Goal: Transaction & Acquisition: Purchase product/service

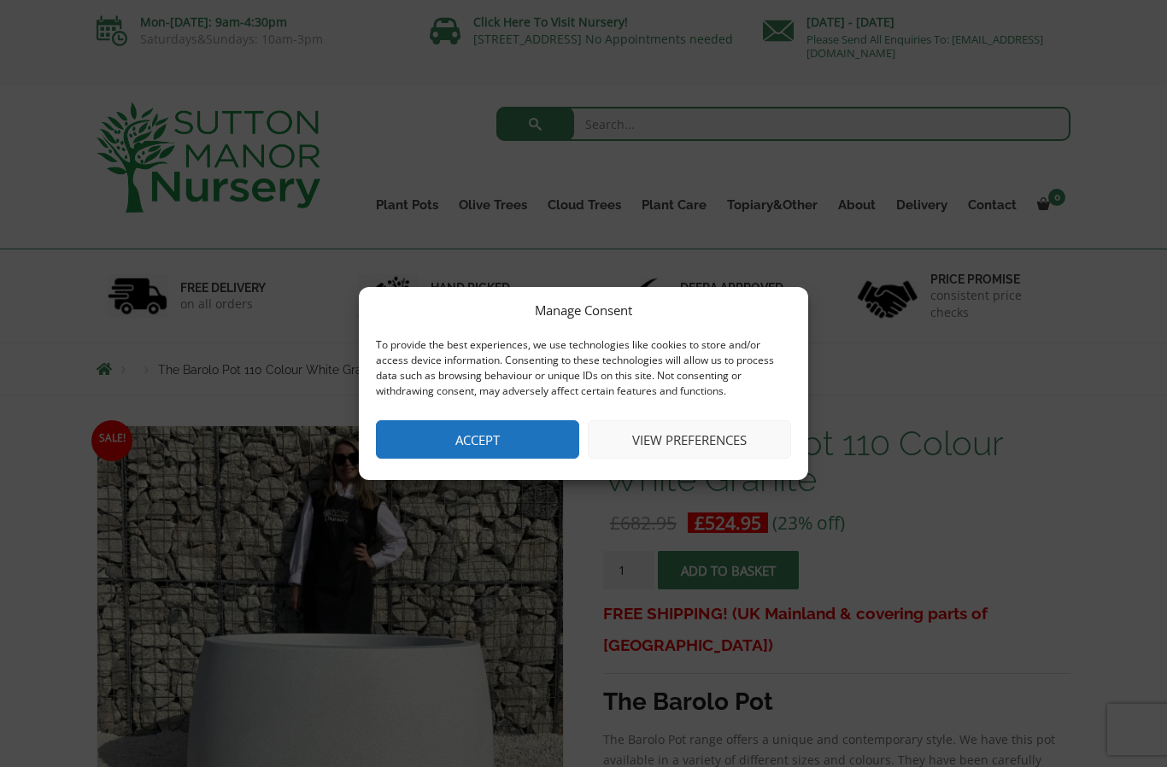
click at [696, 438] on button "View preferences" at bounding box center [689, 439] width 203 height 38
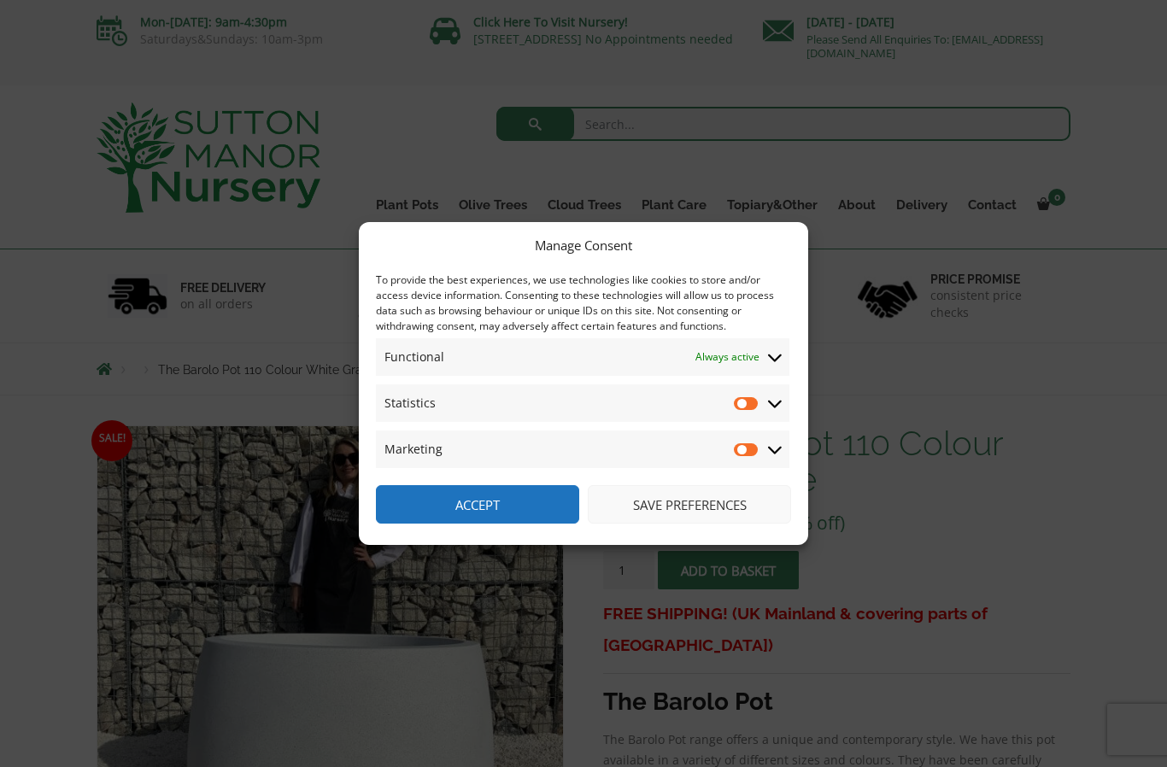
click at [676, 502] on button "Save preferences" at bounding box center [689, 504] width 203 height 38
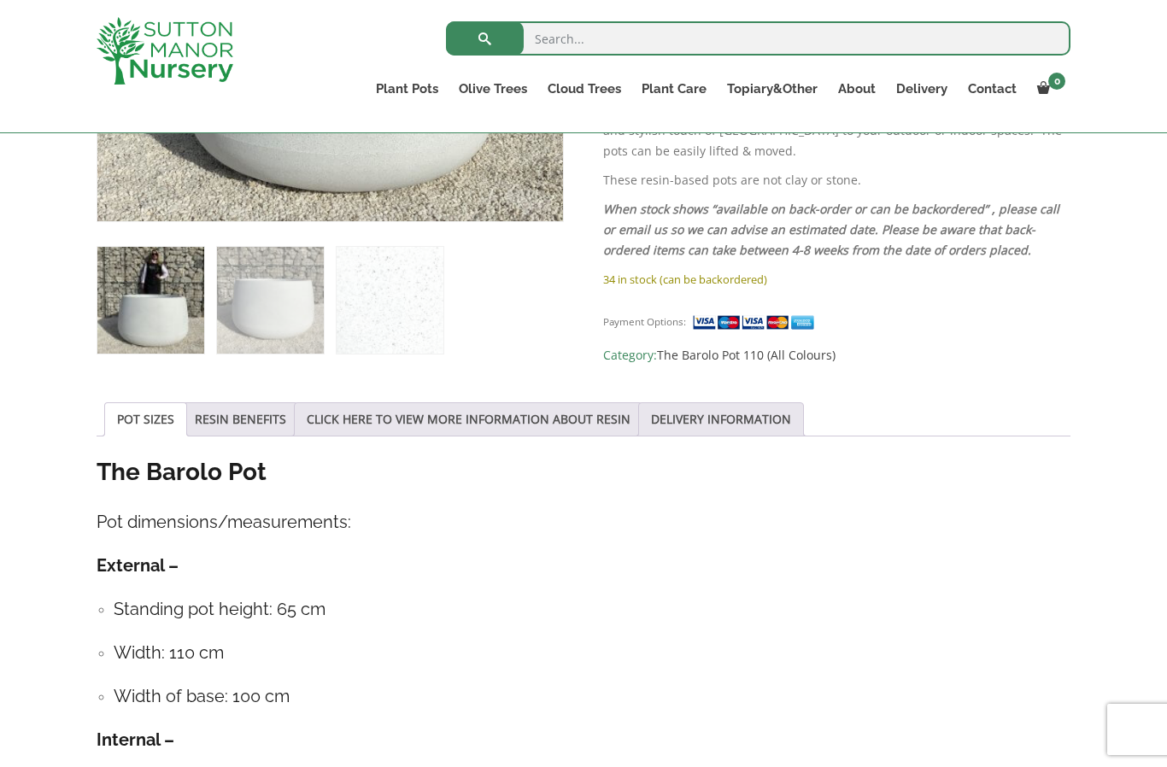
scroll to position [638, 0]
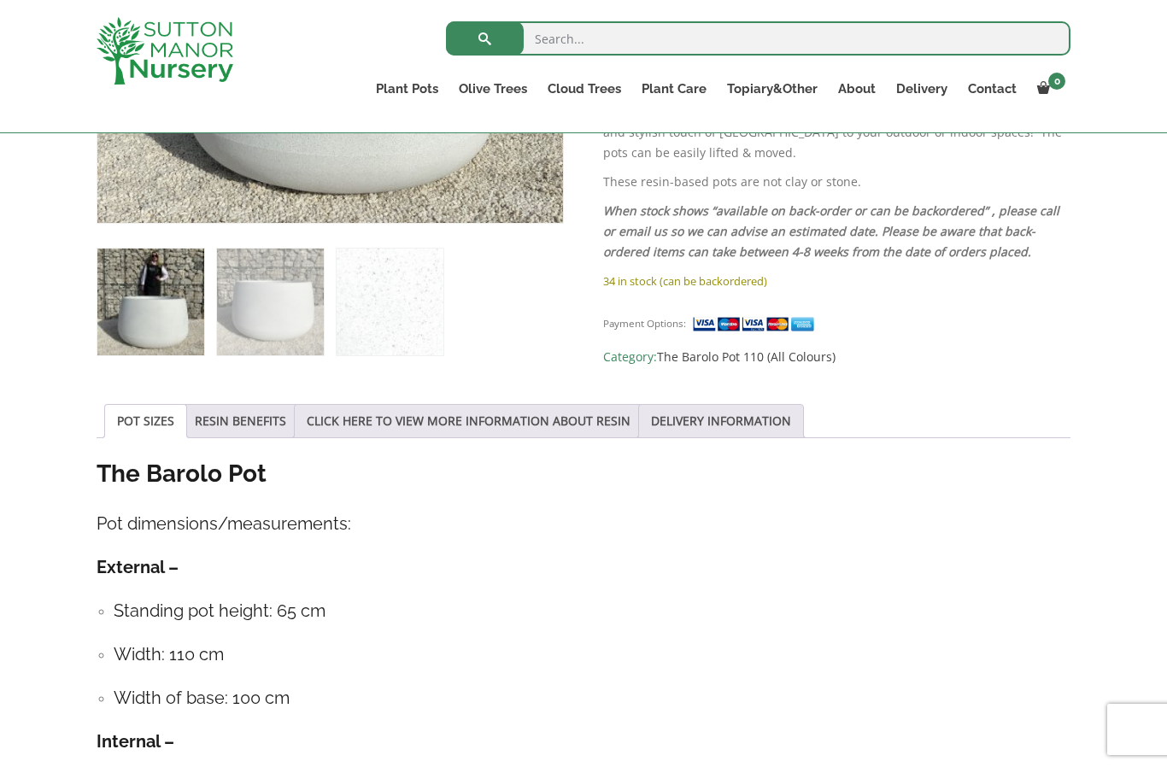
click at [145, 414] on link "POT SIZES" at bounding box center [145, 421] width 57 height 32
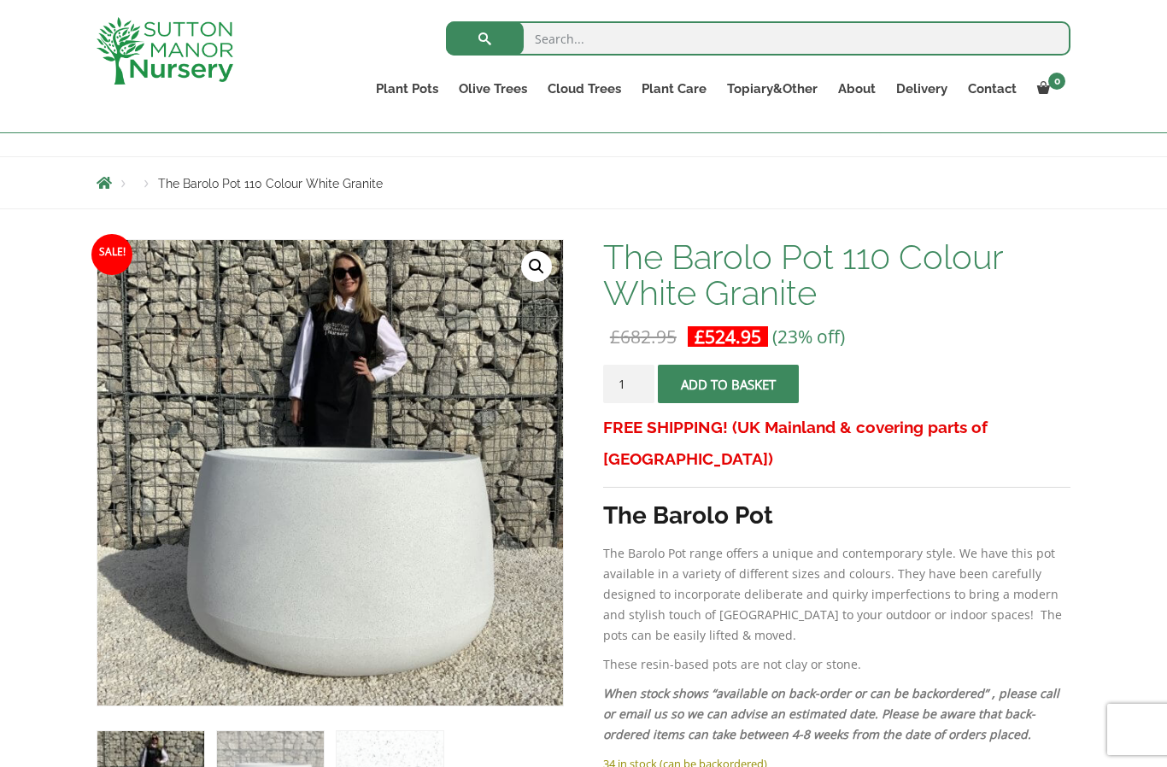
scroll to position [0, 0]
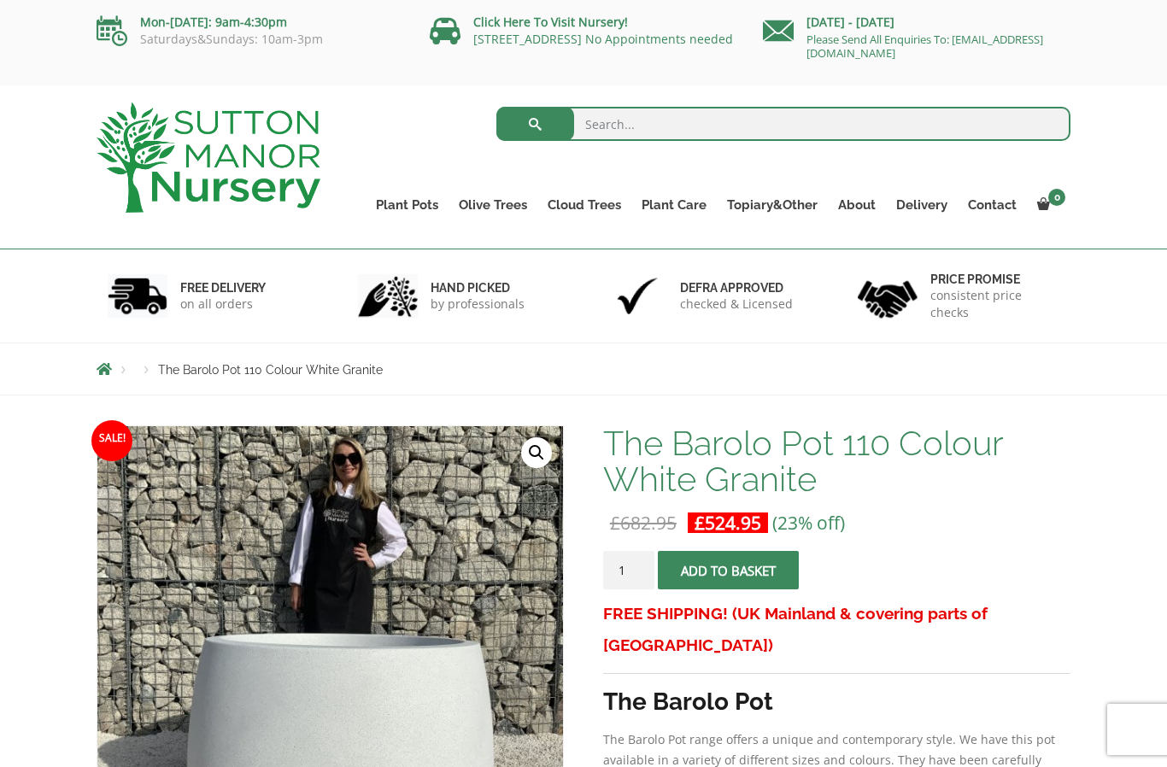
click at [0, 0] on link "The Barolo Pots" at bounding box center [0, 0] width 0 height 0
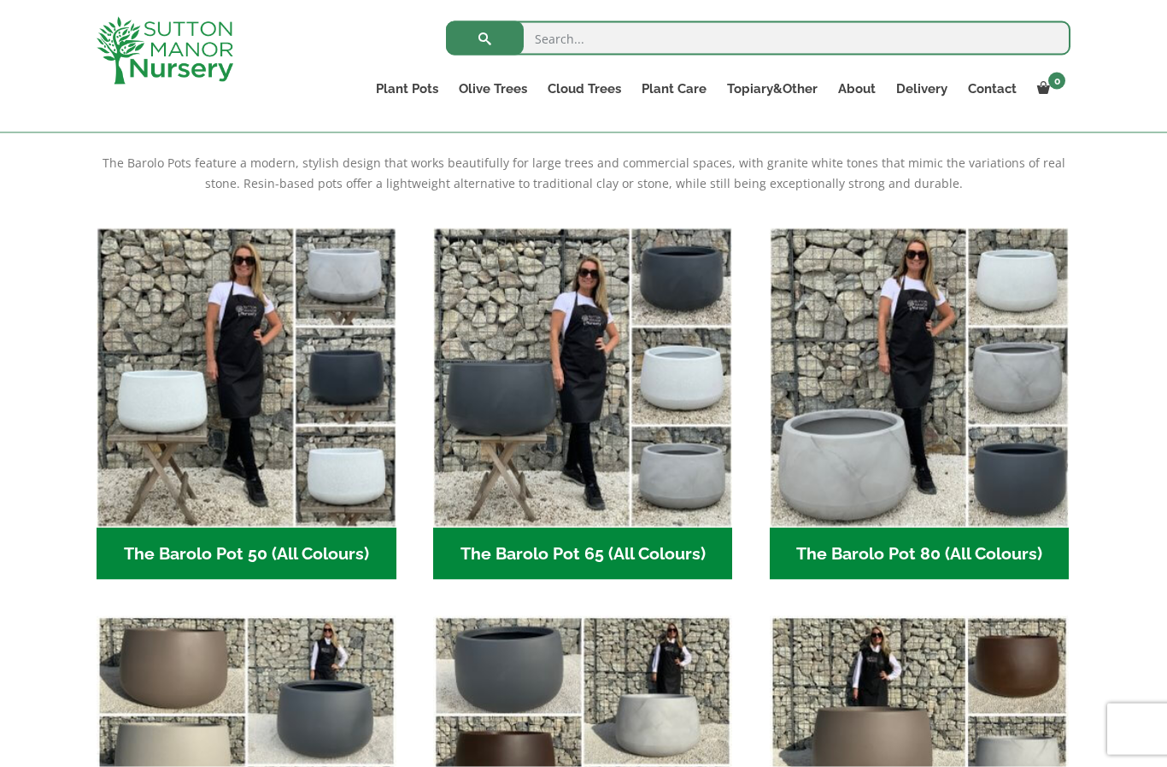
scroll to position [360, 0]
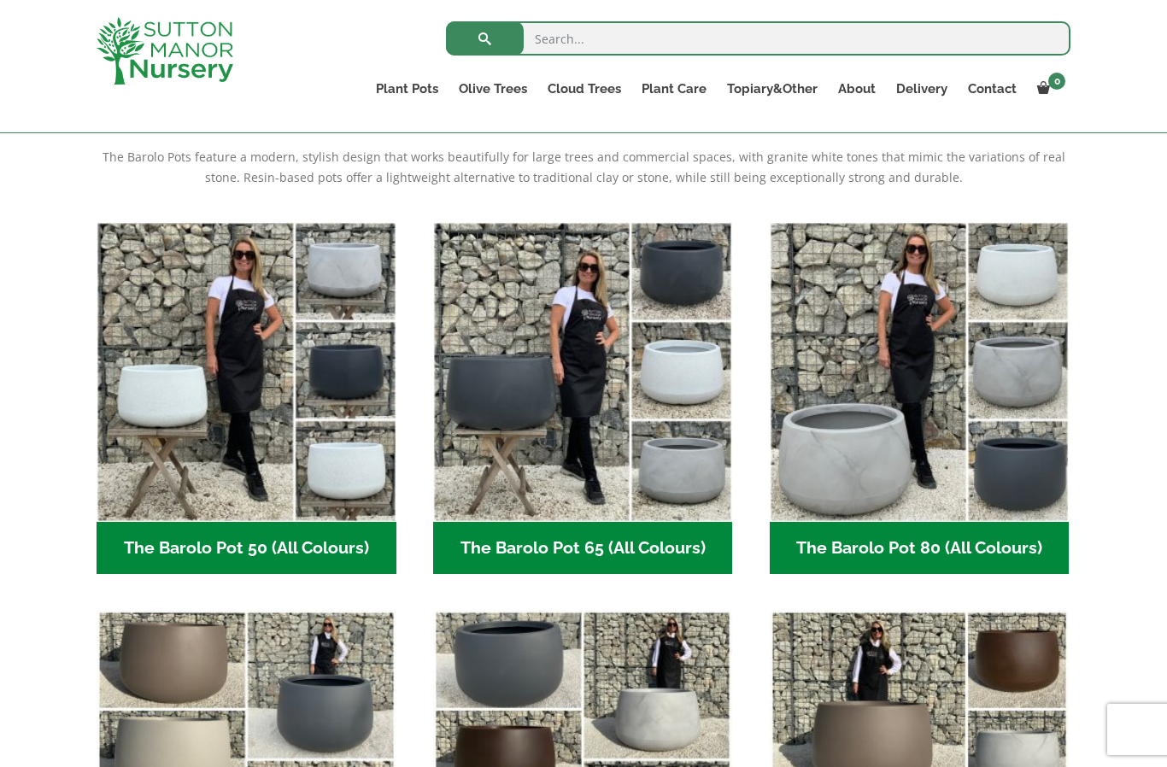
click at [310, 467] on img "Visit product category The Barolo Pot 50 (All Colours)" at bounding box center [247, 372] width 300 height 300
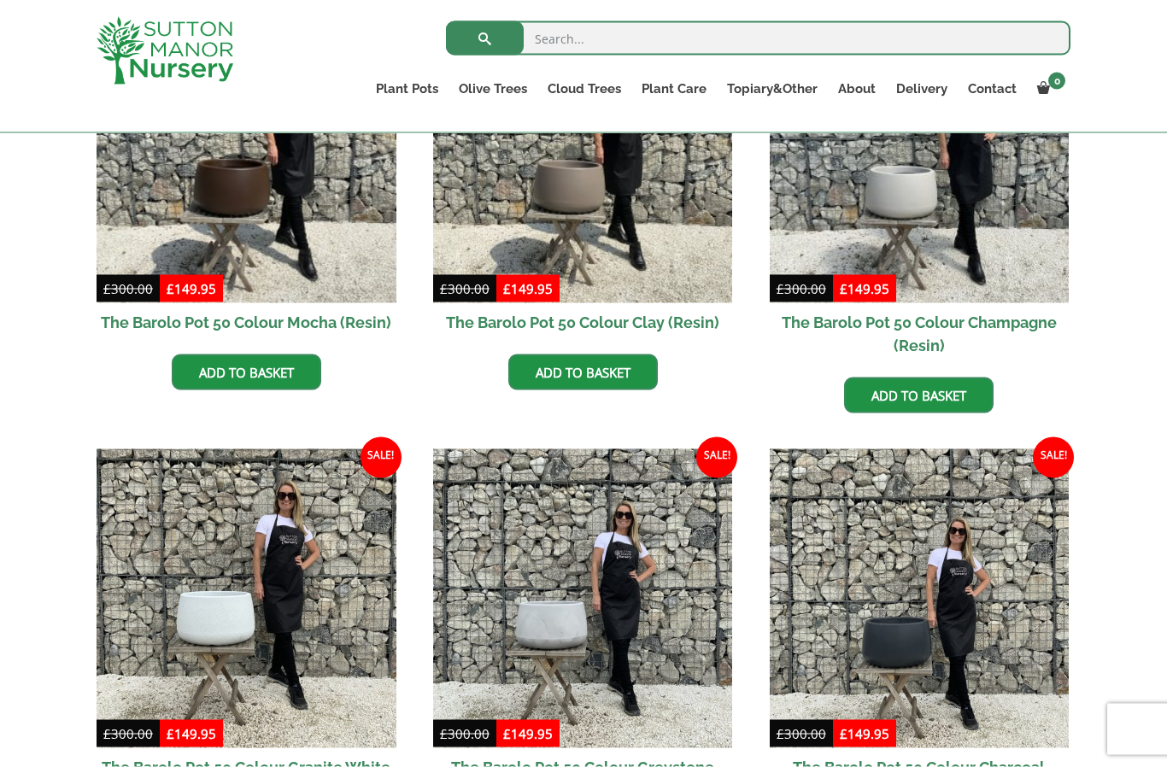
scroll to position [567, 0]
click at [961, 252] on img at bounding box center [920, 153] width 300 height 300
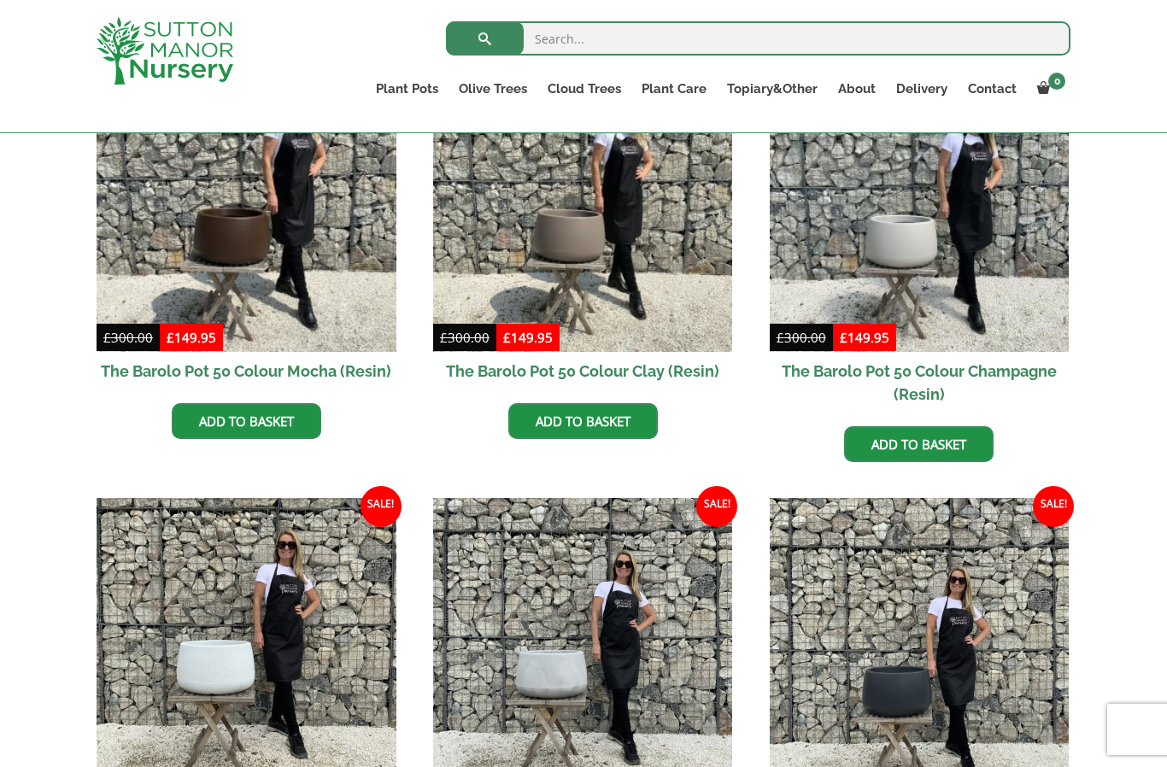
scroll to position [592, 0]
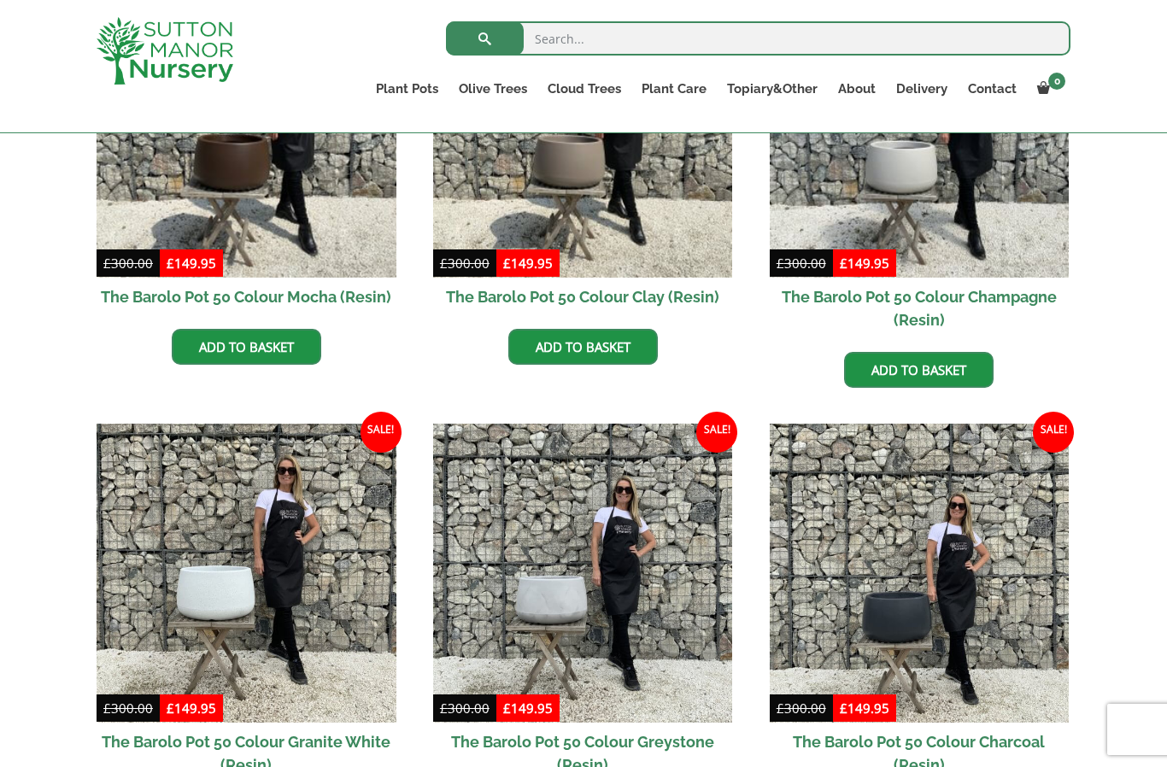
click at [599, 36] on input "search" at bounding box center [758, 38] width 625 height 34
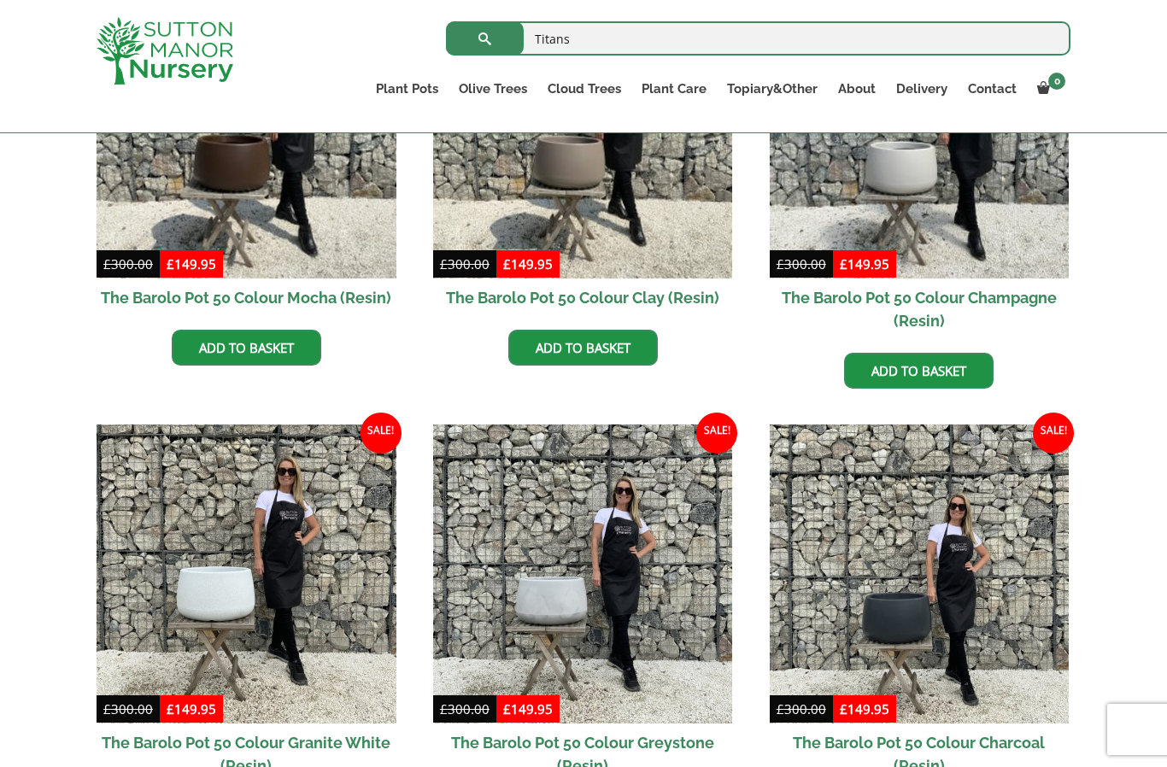
type input "Titans"
click at [485, 38] on button "submit" at bounding box center [485, 38] width 78 height 34
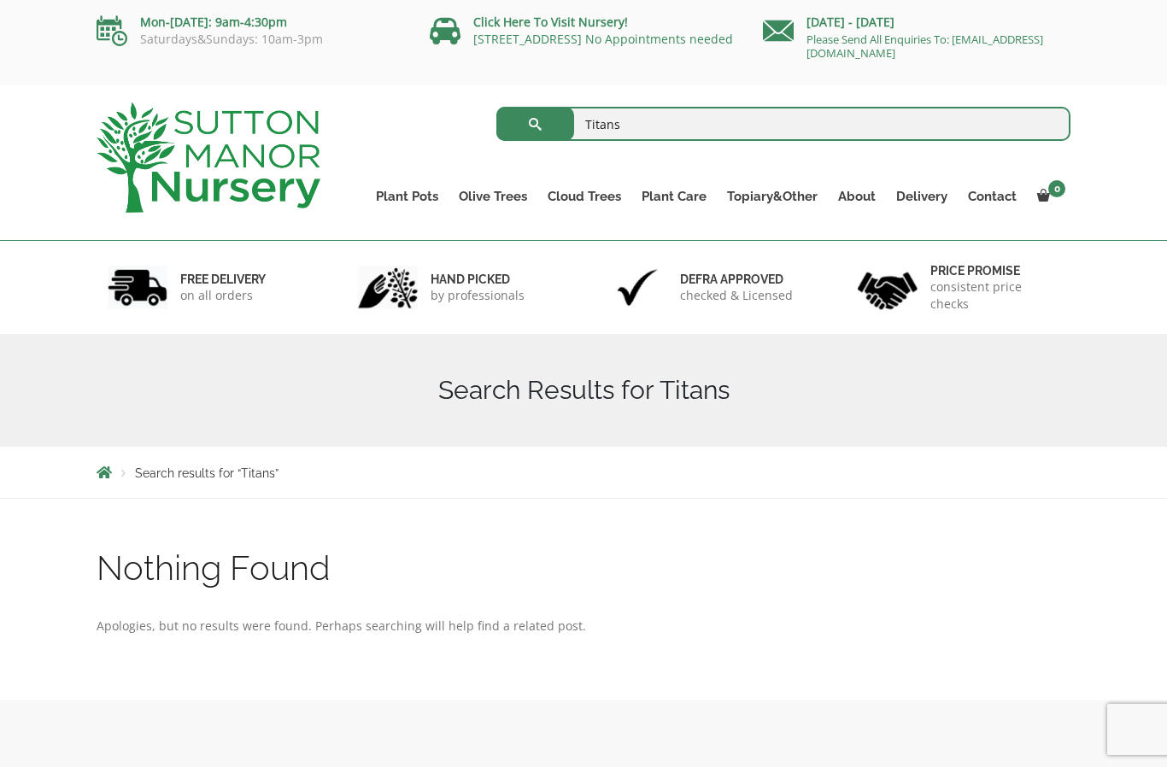
click at [656, 133] on input "Titans" at bounding box center [783, 124] width 575 height 34
type input "Titano"
click at [535, 124] on button "submit" at bounding box center [535, 124] width 78 height 34
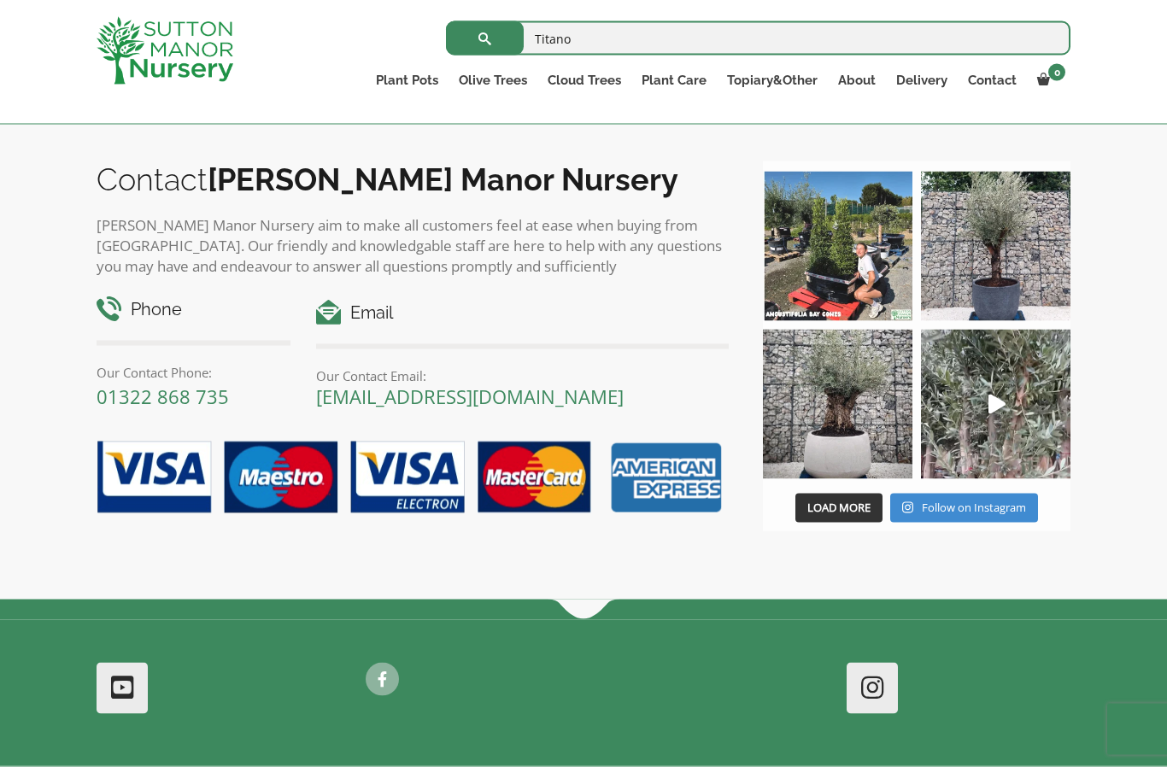
scroll to position [554, 0]
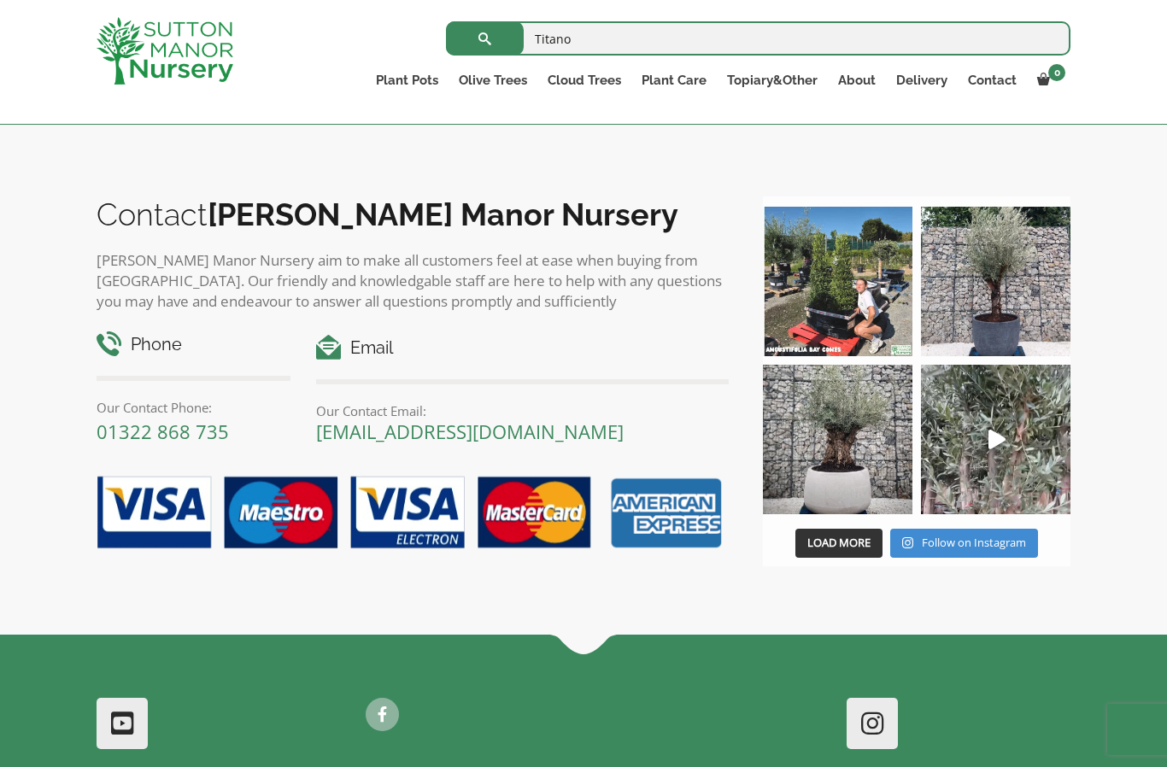
click at [194, 427] on link "01322 868 735" at bounding box center [163, 432] width 132 height 26
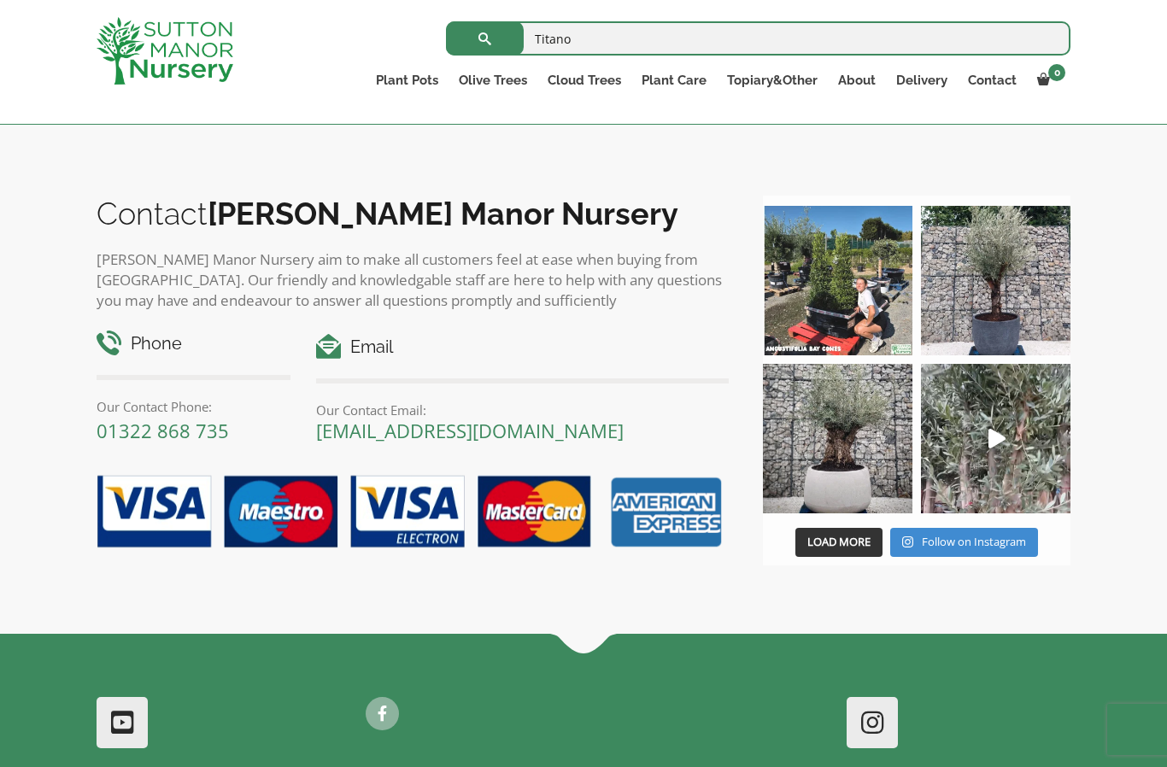
scroll to position [641, 0]
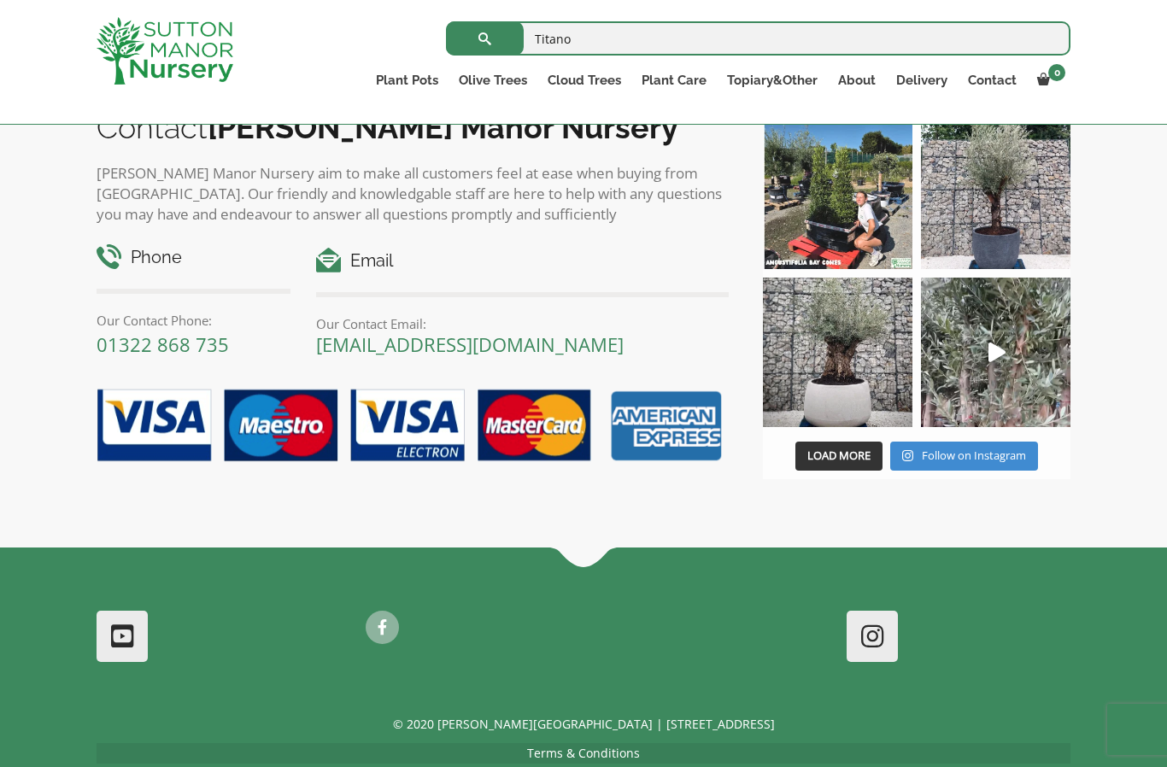
click at [173, 337] on link "01322 868 735" at bounding box center [163, 345] width 132 height 26
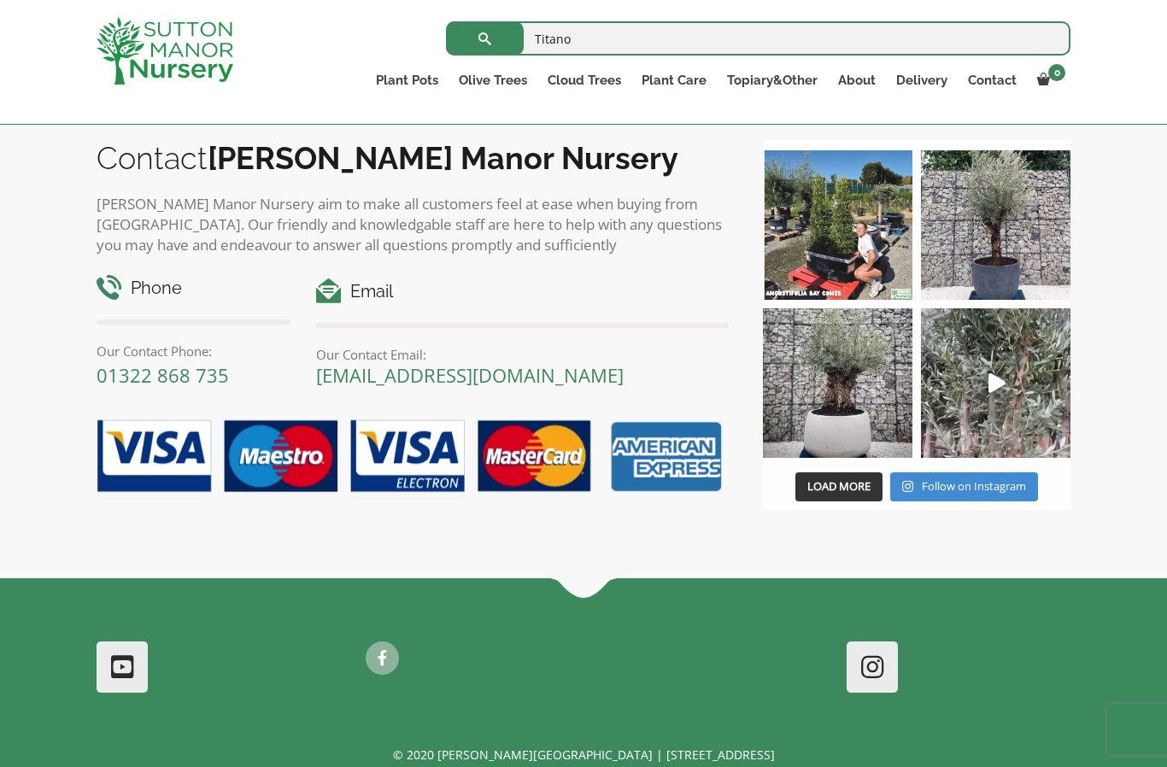
scroll to position [245, 0]
